Goal: Task Accomplishment & Management: Manage account settings

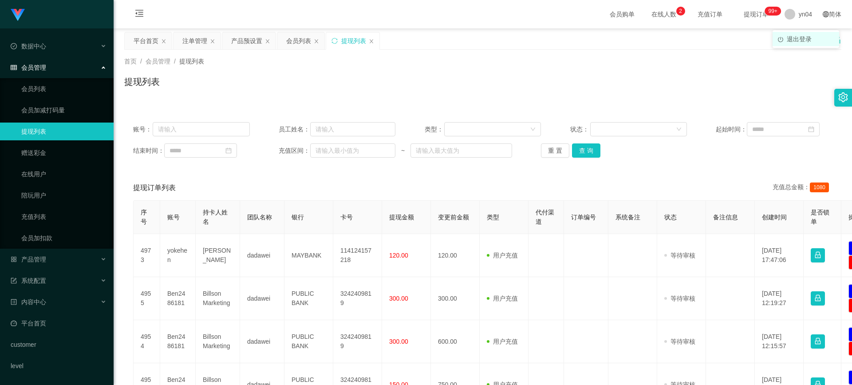
click at [456, 40] on span "退出登录" at bounding box center [799, 38] width 25 height 7
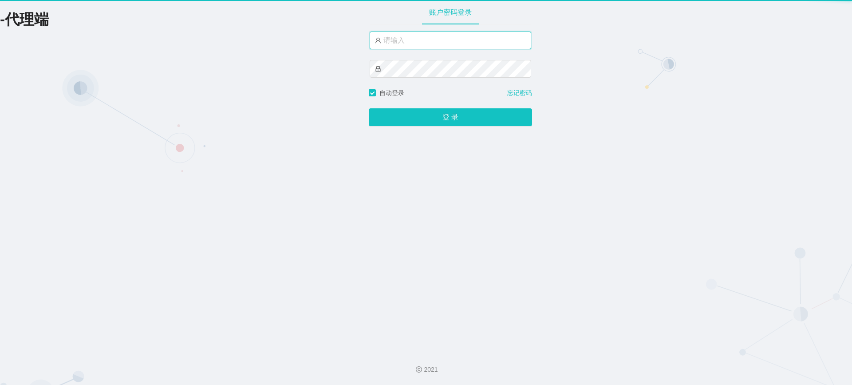
type input "xjp808"
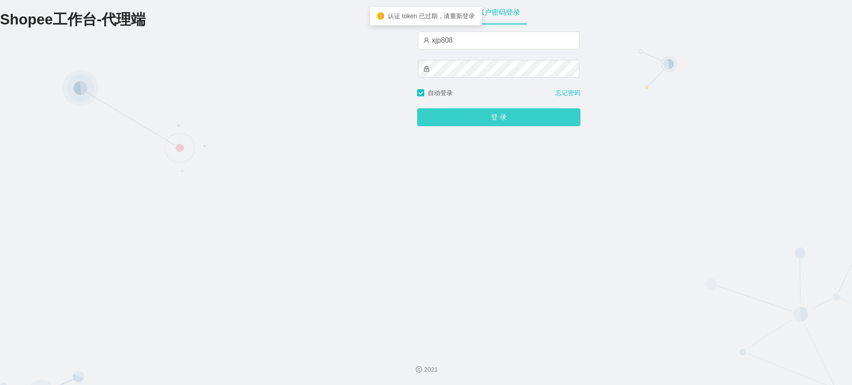
click at [456, 122] on button "登 录" at bounding box center [498, 117] width 163 height 18
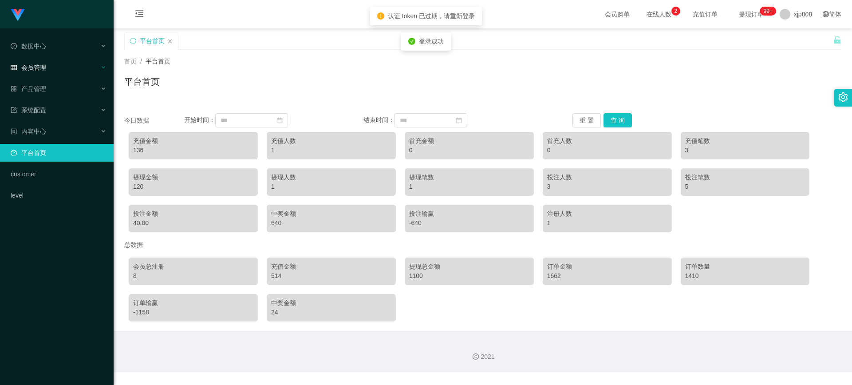
click at [47, 67] on div "会员管理" at bounding box center [57, 68] width 114 height 18
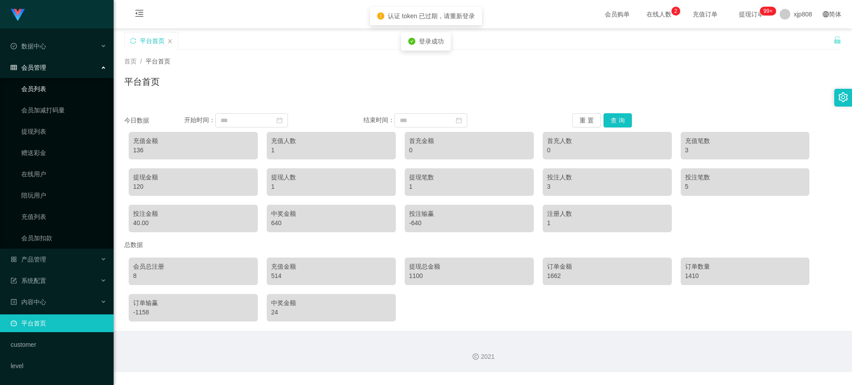
click at [41, 89] on link "会员列表" at bounding box center [63, 89] width 85 height 18
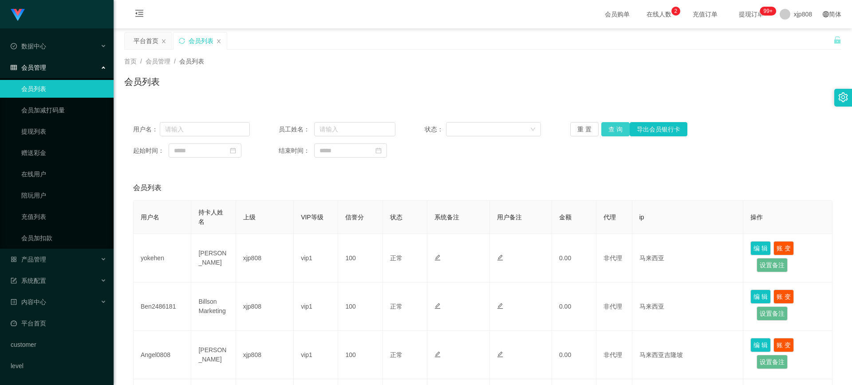
click at [456, 126] on button "查 询" at bounding box center [615, 129] width 28 height 14
click at [456, 126] on div "重 置 查 询 导出会员银行卡" at bounding box center [628, 129] width 117 height 14
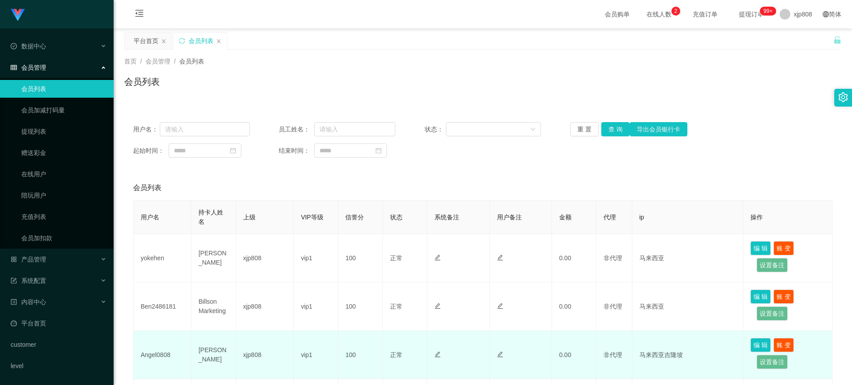
click at [155, 198] on td "Angel0808" at bounding box center [163, 355] width 58 height 48
copy td "Angel0808"
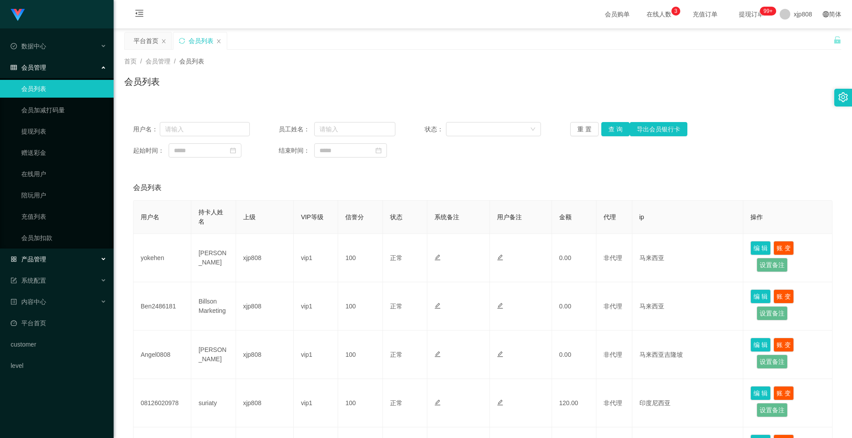
click at [58, 198] on div "产品管理" at bounding box center [57, 259] width 114 height 18
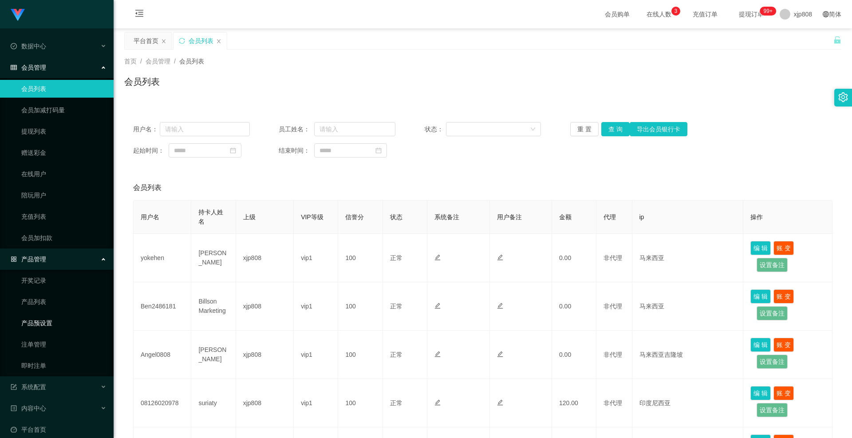
click at [52, 198] on link "产品预设置" at bounding box center [63, 323] width 85 height 18
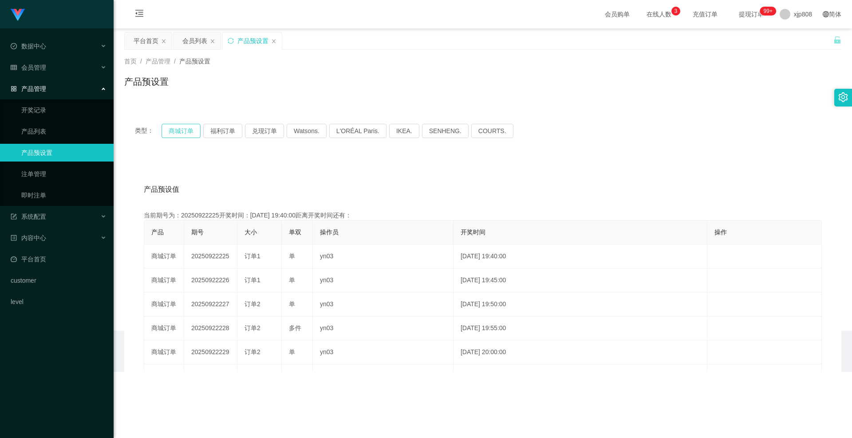
click at [183, 133] on button "商城订单" at bounding box center [180, 131] width 39 height 14
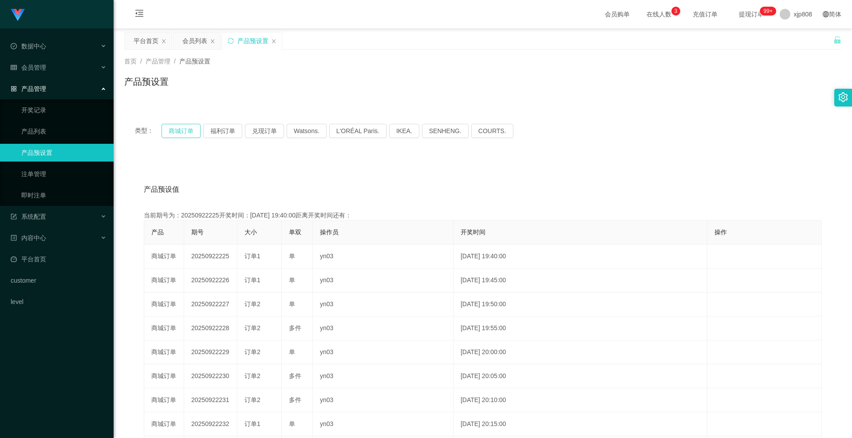
click at [183, 133] on button "商城订单" at bounding box center [180, 131] width 39 height 14
click at [68, 177] on link "注单管理" at bounding box center [63, 174] width 85 height 18
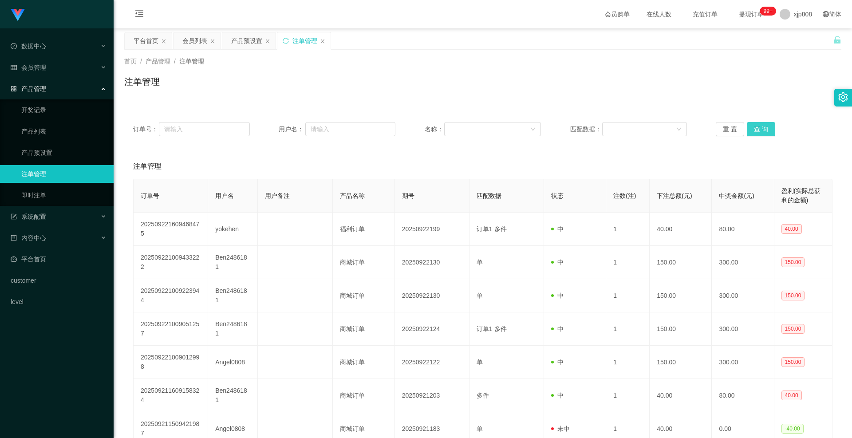
click at [456, 128] on button "查 询" at bounding box center [761, 129] width 28 height 14
click at [456, 128] on div "重 置 查 询" at bounding box center [774, 129] width 117 height 14
click at [456, 128] on button "查 询" at bounding box center [761, 129] width 28 height 14
click at [456, 128] on div "重 置 查 询" at bounding box center [774, 129] width 117 height 14
click at [456, 128] on button "查 询" at bounding box center [761, 129] width 28 height 14
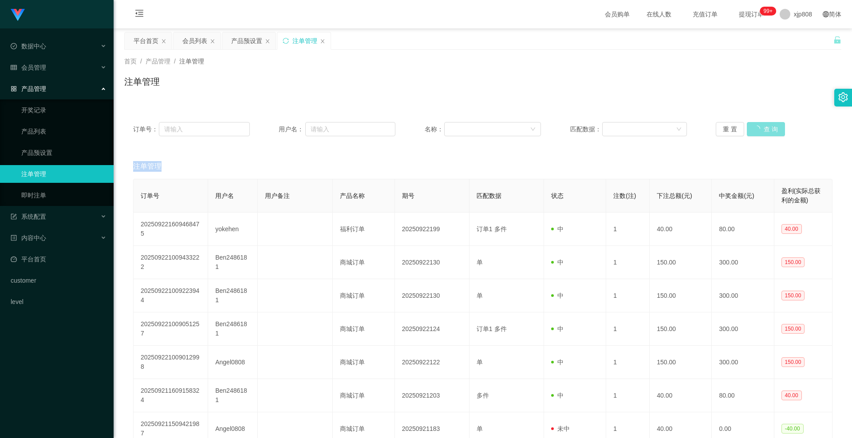
click at [456, 128] on div "重 置 查 询" at bounding box center [774, 129] width 117 height 14
click at [456, 128] on button "查 询" at bounding box center [761, 129] width 28 height 14
click at [456, 128] on div "重 置 查 询" at bounding box center [774, 129] width 117 height 14
click at [456, 128] on button "查 询" at bounding box center [761, 129] width 28 height 14
click at [456, 128] on div "重 置 查 询" at bounding box center [774, 129] width 117 height 14
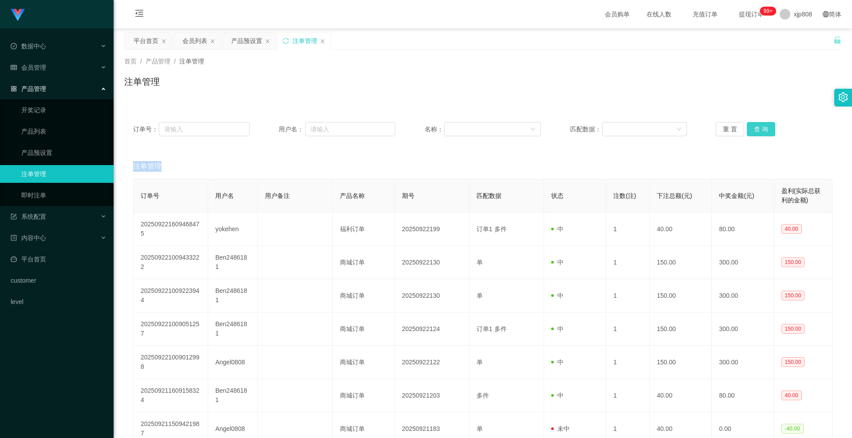
click at [456, 128] on button "查 询" at bounding box center [761, 129] width 28 height 14
click at [456, 128] on div "重 置 查 询" at bounding box center [774, 129] width 117 height 14
click at [456, 128] on button "查 询" at bounding box center [761, 129] width 28 height 14
click at [456, 128] on div "重 置 查 询" at bounding box center [774, 129] width 117 height 14
click at [456, 128] on button "查 询" at bounding box center [761, 129] width 28 height 14
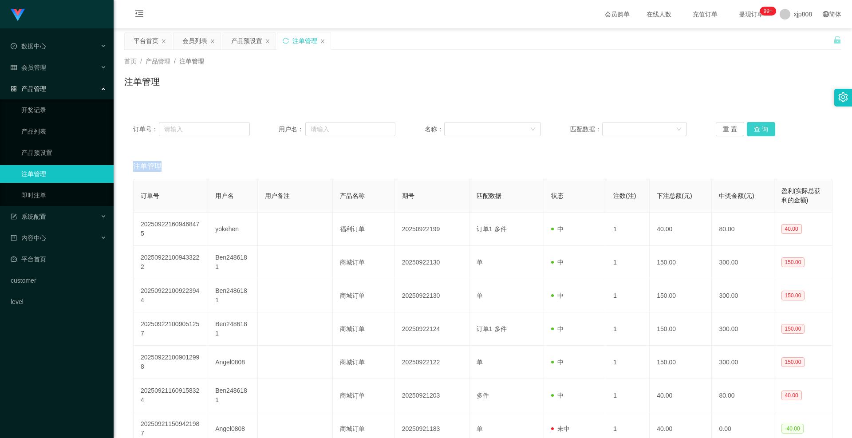
click at [456, 128] on div "重 置 查 询" at bounding box center [774, 129] width 117 height 14
click at [456, 128] on button "查 询" at bounding box center [761, 129] width 28 height 14
click at [456, 128] on div "重 置 查 询" at bounding box center [774, 129] width 117 height 14
click at [456, 128] on button "查 询" at bounding box center [761, 129] width 28 height 14
click at [456, 128] on div "重 置 查 询" at bounding box center [774, 129] width 117 height 14
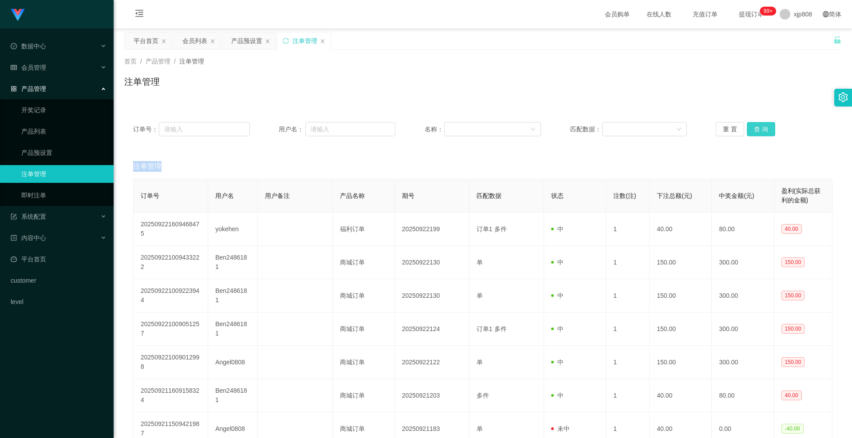
click at [456, 128] on button "查 询" at bounding box center [761, 129] width 28 height 14
click at [456, 128] on div "重 置 查 询" at bounding box center [774, 129] width 117 height 14
click at [456, 128] on button "查 询" at bounding box center [761, 129] width 28 height 14
click at [456, 128] on div "重 置 查 询" at bounding box center [774, 129] width 117 height 14
click at [456, 128] on button "查 询" at bounding box center [761, 129] width 28 height 14
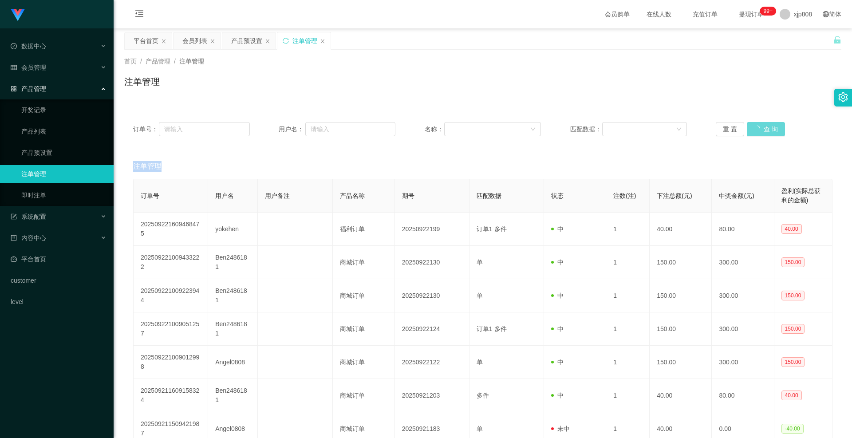
click at [456, 128] on div "重 置 查 询" at bounding box center [774, 129] width 117 height 14
click at [456, 128] on button "查 询" at bounding box center [761, 129] width 28 height 14
click at [456, 128] on div "重 置 查 询" at bounding box center [774, 129] width 117 height 14
click at [456, 128] on button "查 询" at bounding box center [761, 129] width 28 height 14
click at [456, 128] on div "重 置 查 询" at bounding box center [774, 129] width 117 height 14
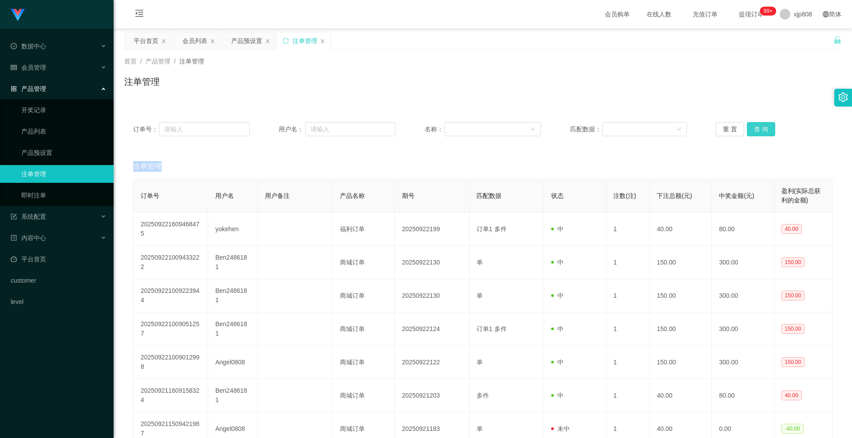
click at [456, 128] on button "查 询" at bounding box center [761, 129] width 28 height 14
click at [456, 128] on div "重 置 查 询" at bounding box center [774, 129] width 117 height 14
click at [456, 128] on button "查 询" at bounding box center [761, 129] width 28 height 14
click at [456, 128] on div "重 置 查 询" at bounding box center [774, 129] width 117 height 14
click at [456, 128] on button "查 询" at bounding box center [761, 129] width 28 height 14
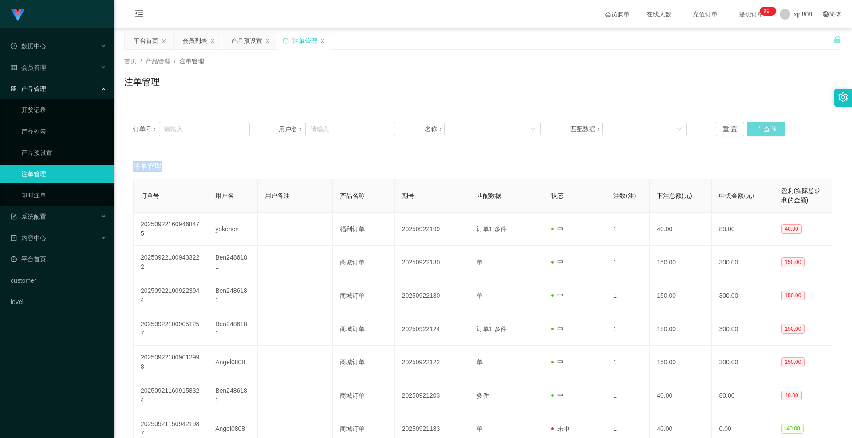
click at [456, 128] on div "重 置 查 询" at bounding box center [774, 129] width 117 height 14
click at [456, 128] on button "查 询" at bounding box center [761, 129] width 28 height 14
click at [456, 128] on div "重 置 查 询" at bounding box center [774, 129] width 117 height 14
click at [456, 128] on button "查 询" at bounding box center [761, 129] width 28 height 14
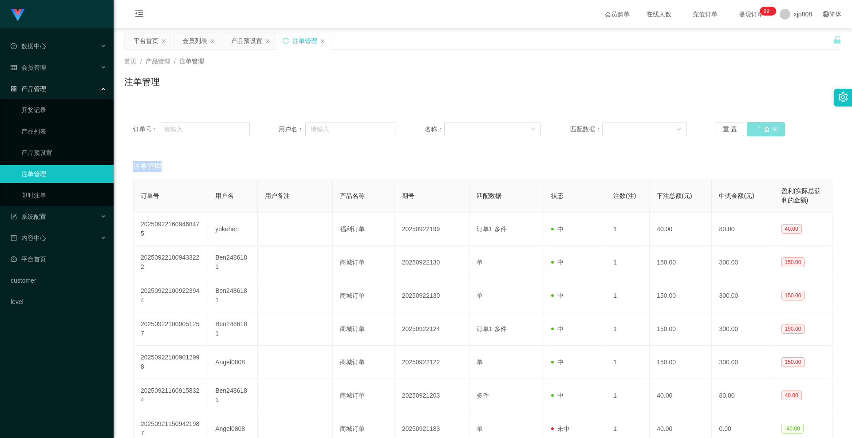
click at [456, 128] on div "重 置 查 询" at bounding box center [774, 129] width 117 height 14
click at [456, 128] on button "查 询" at bounding box center [761, 129] width 28 height 14
click at [456, 128] on div "重 置 查 询" at bounding box center [774, 129] width 117 height 14
click at [456, 19] on span "xjp808" at bounding box center [803, 14] width 18 height 28
click at [456, 36] on div "平台首页 会员列表 产品预设置 注单管理" at bounding box center [478, 47] width 709 height 31
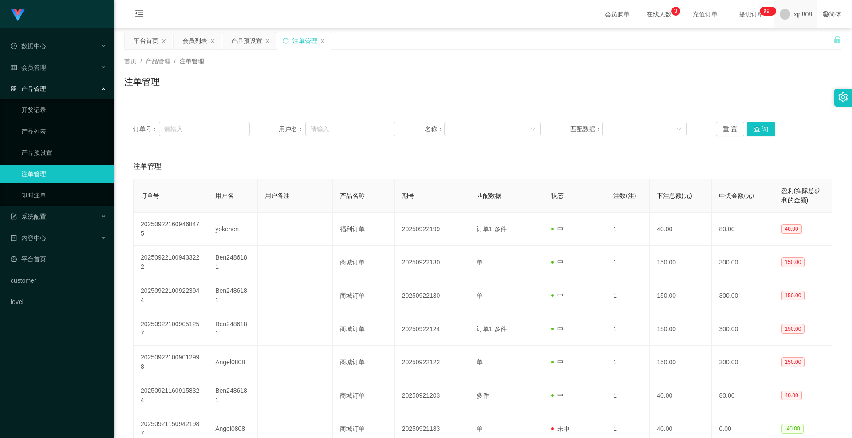
click at [456, 11] on span "xjp808" at bounding box center [803, 14] width 18 height 28
click at [456, 40] on span "退出登录" at bounding box center [793, 38] width 25 height 7
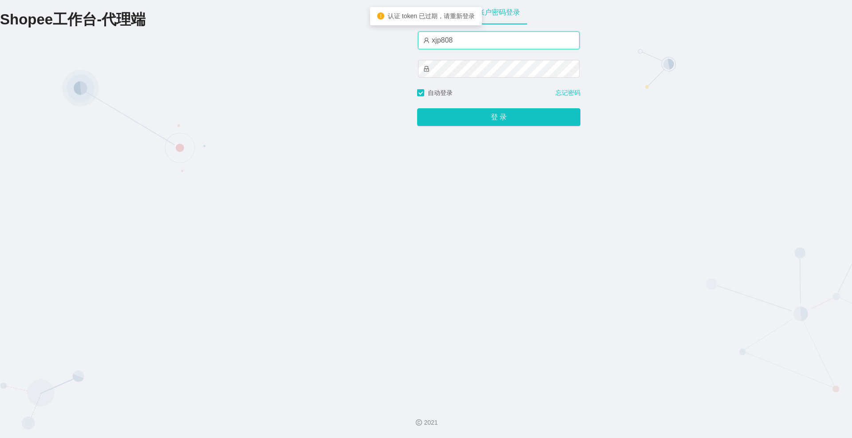
click at [456, 39] on input "xjp808" at bounding box center [498, 40] width 161 height 18
type input "yn04"
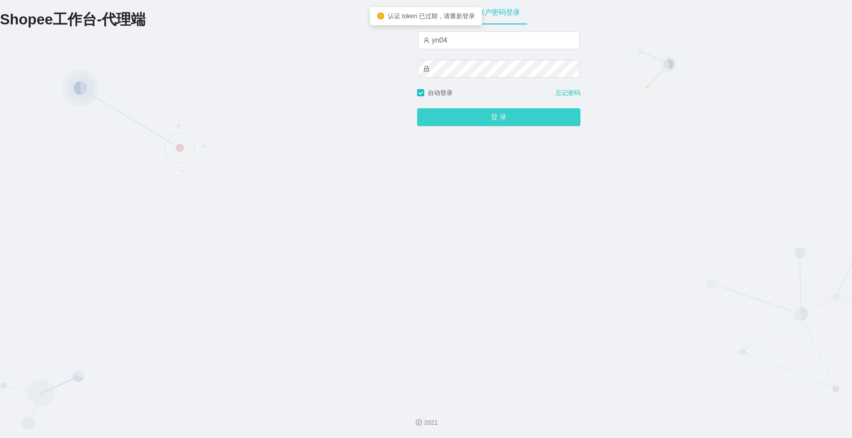
click at [456, 114] on button "登 录" at bounding box center [498, 117] width 163 height 18
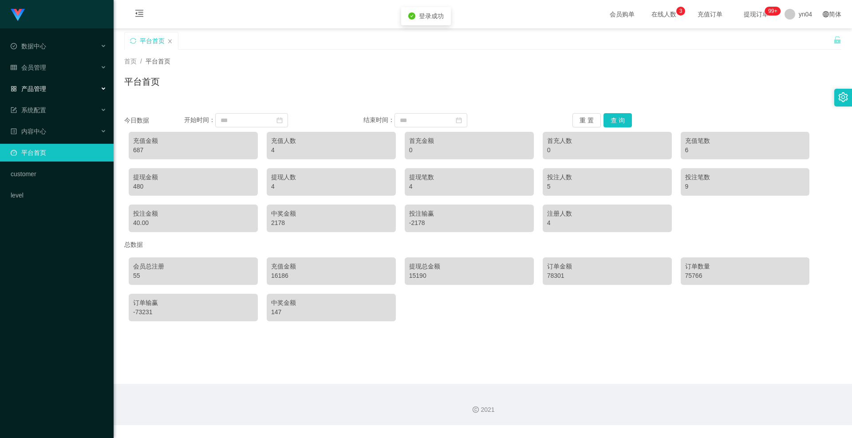
click at [54, 93] on div "产品管理" at bounding box center [57, 89] width 114 height 18
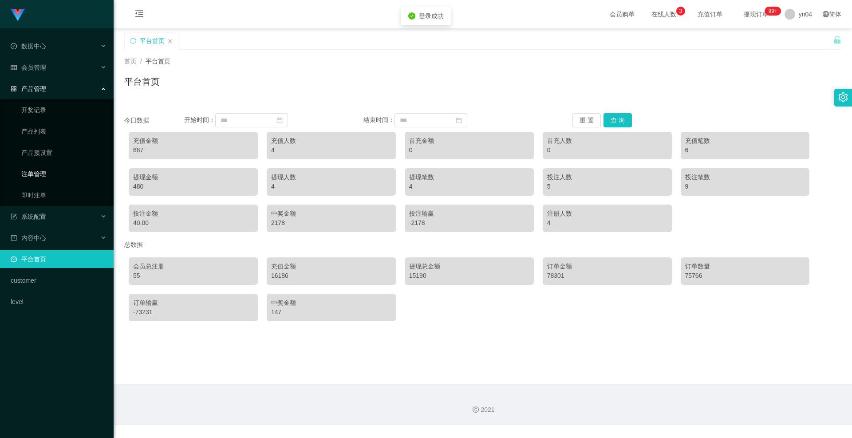
click at [40, 173] on link "注单管理" at bounding box center [63, 174] width 85 height 18
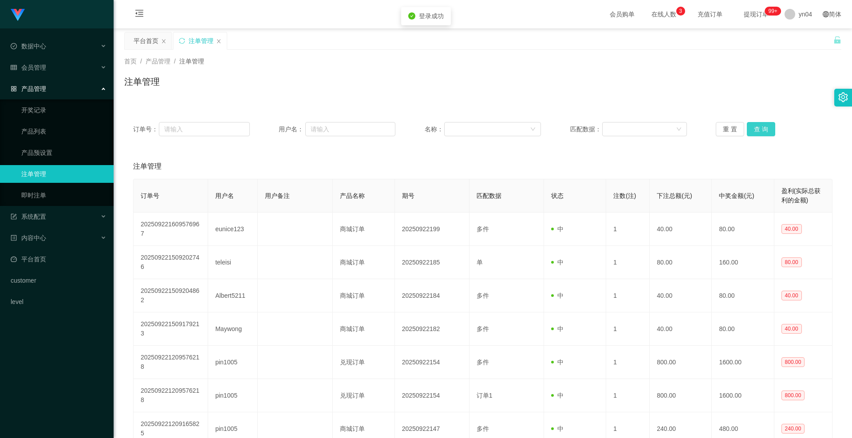
click at [456, 127] on button "查 询" at bounding box center [761, 129] width 28 height 14
click at [456, 128] on div "重 置 查 询" at bounding box center [774, 129] width 117 height 14
click at [456, 128] on button "查 询" at bounding box center [761, 129] width 28 height 14
click at [456, 128] on div "重 置 查 询" at bounding box center [774, 129] width 117 height 14
click at [456, 128] on button "查 询" at bounding box center [766, 129] width 38 height 14
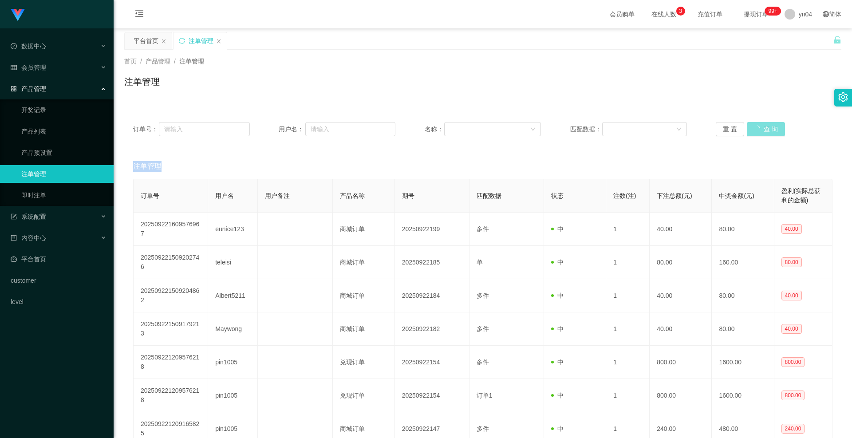
click at [456, 128] on div "重 置 查 询" at bounding box center [774, 129] width 117 height 14
click at [456, 128] on button "查 询" at bounding box center [761, 129] width 28 height 14
click at [456, 128] on div "重 置 查 询" at bounding box center [774, 129] width 117 height 14
click at [456, 128] on button "查 询" at bounding box center [761, 129] width 28 height 14
click at [456, 128] on div "重 置 查 询" at bounding box center [774, 129] width 117 height 14
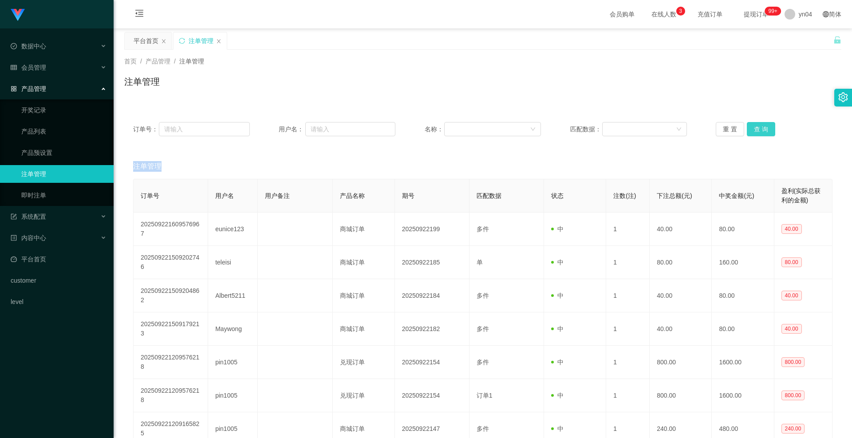
click at [456, 128] on button "查 询" at bounding box center [761, 129] width 28 height 14
click at [456, 128] on div "重 置 查 询" at bounding box center [774, 129] width 117 height 14
click at [456, 128] on button "查 询" at bounding box center [766, 129] width 38 height 14
click at [456, 128] on div "重 置 查 询" at bounding box center [774, 129] width 117 height 14
click at [456, 128] on button "查 询" at bounding box center [761, 129] width 28 height 14
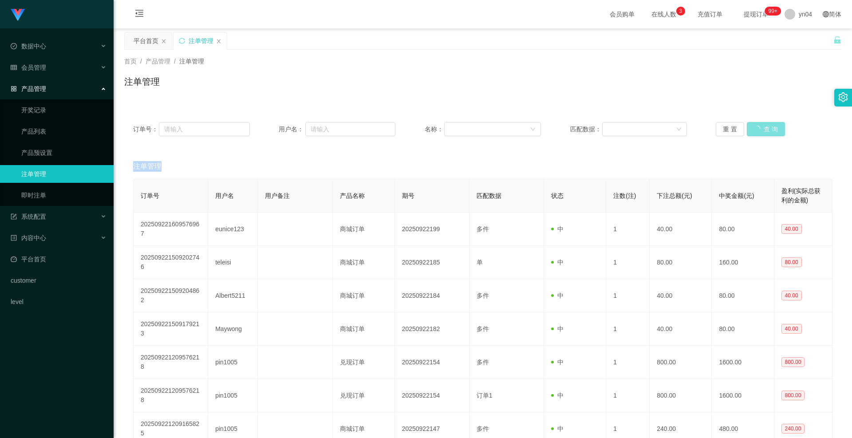
click at [456, 128] on div "重 置 查 询" at bounding box center [774, 129] width 117 height 14
click at [456, 128] on button "查 询" at bounding box center [761, 129] width 28 height 14
click at [456, 128] on div "重 置 查 询" at bounding box center [774, 129] width 117 height 14
click at [456, 128] on button "查 询" at bounding box center [761, 129] width 28 height 14
click at [456, 128] on div "重 置 查 询" at bounding box center [774, 129] width 117 height 14
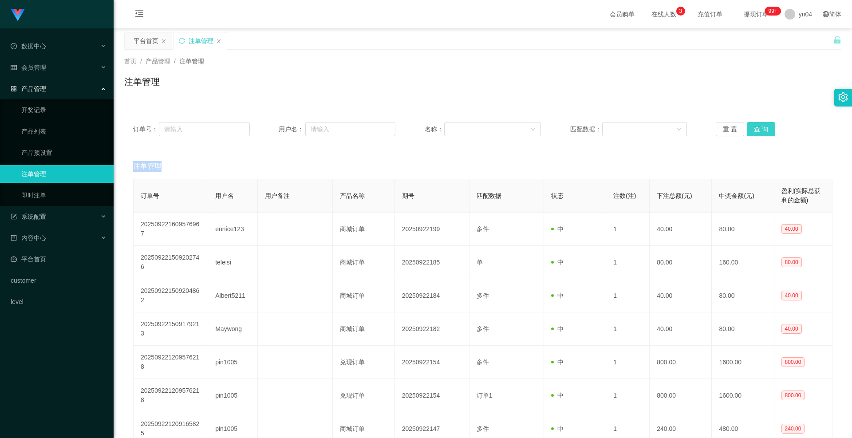
click at [456, 128] on button "查 询" at bounding box center [761, 129] width 28 height 14
click at [456, 128] on div "重 置 查 询" at bounding box center [774, 129] width 117 height 14
click at [456, 128] on button "查 询" at bounding box center [761, 129] width 28 height 14
click at [456, 128] on div "重 置 查 询" at bounding box center [774, 129] width 117 height 14
click at [456, 128] on button "查 询" at bounding box center [761, 129] width 28 height 14
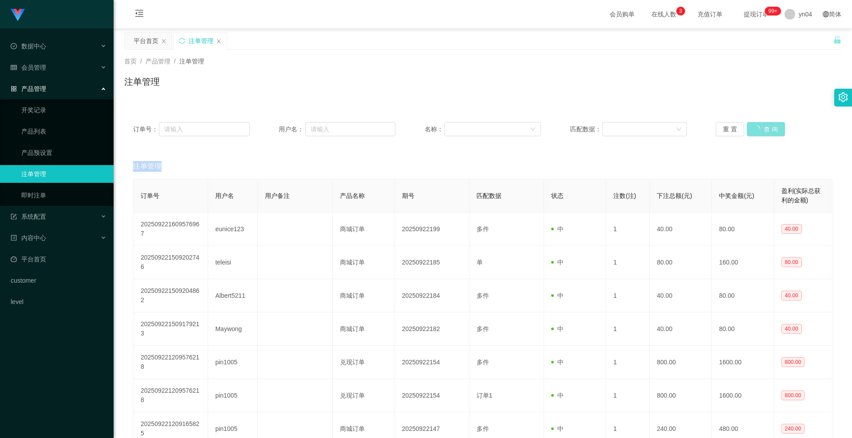
click at [456, 128] on div "重 置 查 询" at bounding box center [774, 129] width 117 height 14
click at [456, 128] on button "查 询" at bounding box center [766, 129] width 38 height 14
click at [456, 128] on div "重 置 查 询" at bounding box center [774, 129] width 117 height 14
click at [456, 128] on button "查 询" at bounding box center [761, 129] width 28 height 14
click at [456, 128] on div "重 置 查 询" at bounding box center [774, 129] width 117 height 14
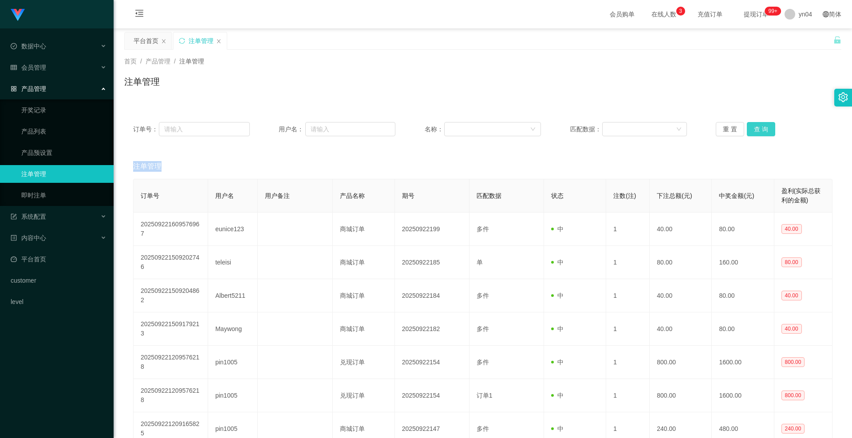
click at [456, 128] on button "查 询" at bounding box center [761, 129] width 28 height 14
click at [456, 128] on div "重 置 查 询" at bounding box center [774, 129] width 117 height 14
click at [456, 128] on button "查 询" at bounding box center [761, 129] width 28 height 14
click at [456, 128] on div "重 置 查 询" at bounding box center [774, 129] width 117 height 14
click at [456, 128] on button "查 询" at bounding box center [761, 129] width 28 height 14
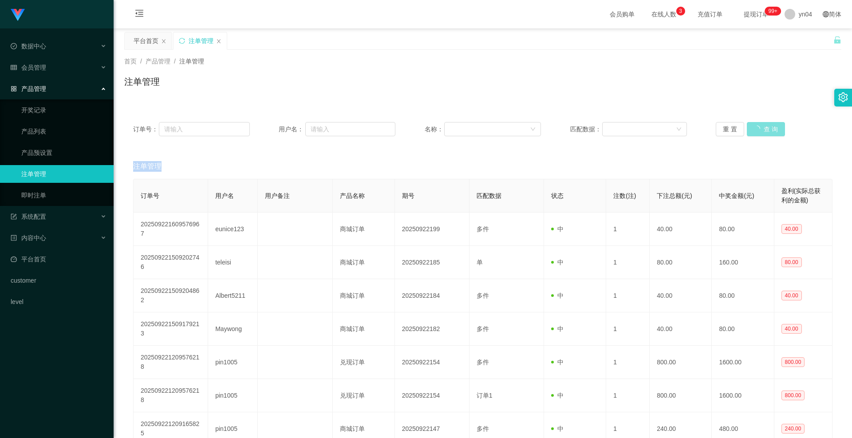
click at [456, 128] on div "重 置 查 询" at bounding box center [774, 129] width 117 height 14
click at [456, 128] on button "查 询" at bounding box center [761, 129] width 28 height 14
click at [456, 128] on div "重 置 查 询" at bounding box center [774, 129] width 117 height 14
click at [456, 128] on button "查 询" at bounding box center [761, 129] width 28 height 14
click at [456, 128] on div "重 置 查 询" at bounding box center [774, 129] width 117 height 14
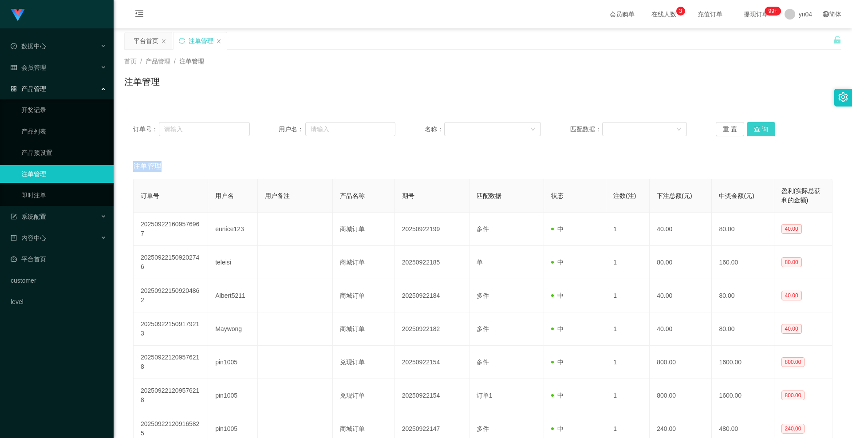
click at [456, 128] on button "查 询" at bounding box center [761, 129] width 28 height 14
click at [456, 128] on div "重 置 查 询" at bounding box center [774, 129] width 117 height 14
click at [456, 128] on button "查 询" at bounding box center [761, 129] width 28 height 14
click at [456, 128] on div "重 置 查 询" at bounding box center [774, 129] width 117 height 14
click at [456, 128] on button "查 询" at bounding box center [761, 129] width 28 height 14
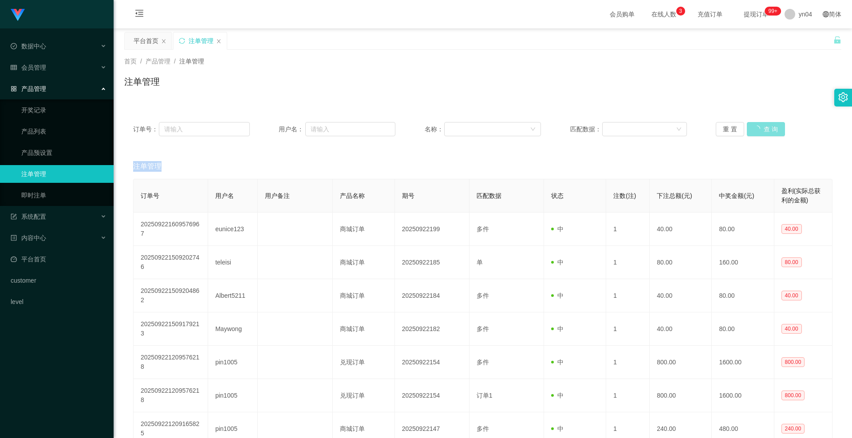
click at [456, 128] on div "重 置 查 询" at bounding box center [774, 129] width 117 height 14
click at [456, 128] on button "查 询" at bounding box center [761, 129] width 28 height 14
click at [456, 128] on div "重 置 查 询" at bounding box center [774, 129] width 117 height 14
click at [456, 128] on button "查 询" at bounding box center [761, 129] width 28 height 14
click at [456, 128] on div "重 置 查 询" at bounding box center [774, 129] width 117 height 14
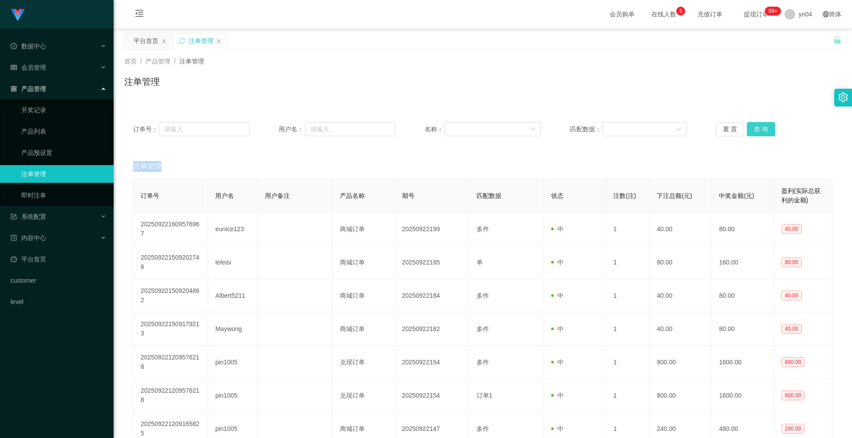
click at [456, 128] on button "查 询" at bounding box center [761, 129] width 28 height 14
click at [456, 128] on div "重 置 查 询" at bounding box center [774, 129] width 117 height 14
click at [456, 128] on button "查 询" at bounding box center [761, 129] width 28 height 14
click at [456, 128] on div "重 置 查 询" at bounding box center [774, 129] width 117 height 14
click at [456, 128] on button "查 询" at bounding box center [761, 129] width 28 height 14
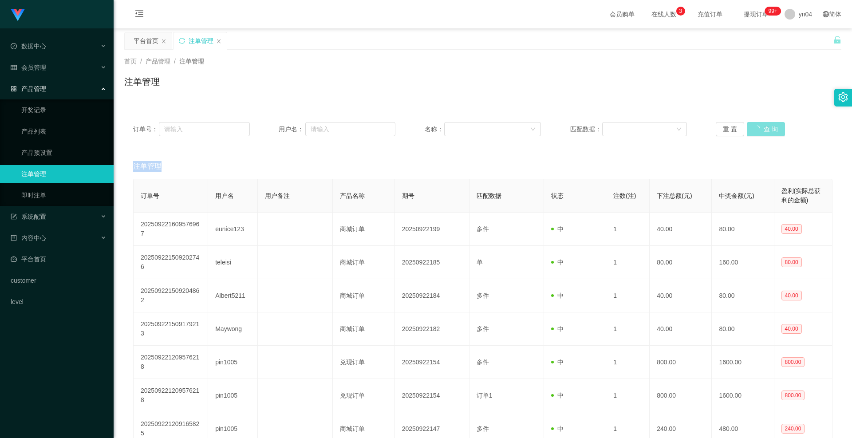
click at [456, 128] on div "重 置 查 询" at bounding box center [774, 129] width 117 height 14
click at [456, 128] on button "查 询" at bounding box center [761, 129] width 28 height 14
click at [65, 151] on link "产品预设置" at bounding box center [63, 153] width 85 height 18
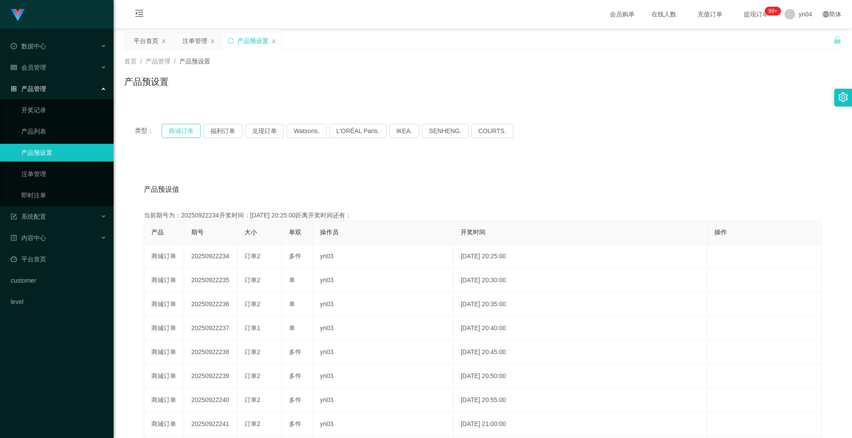
click at [173, 126] on button "商城订单" at bounding box center [180, 131] width 39 height 14
